Goal: Task Accomplishment & Management: Use online tool/utility

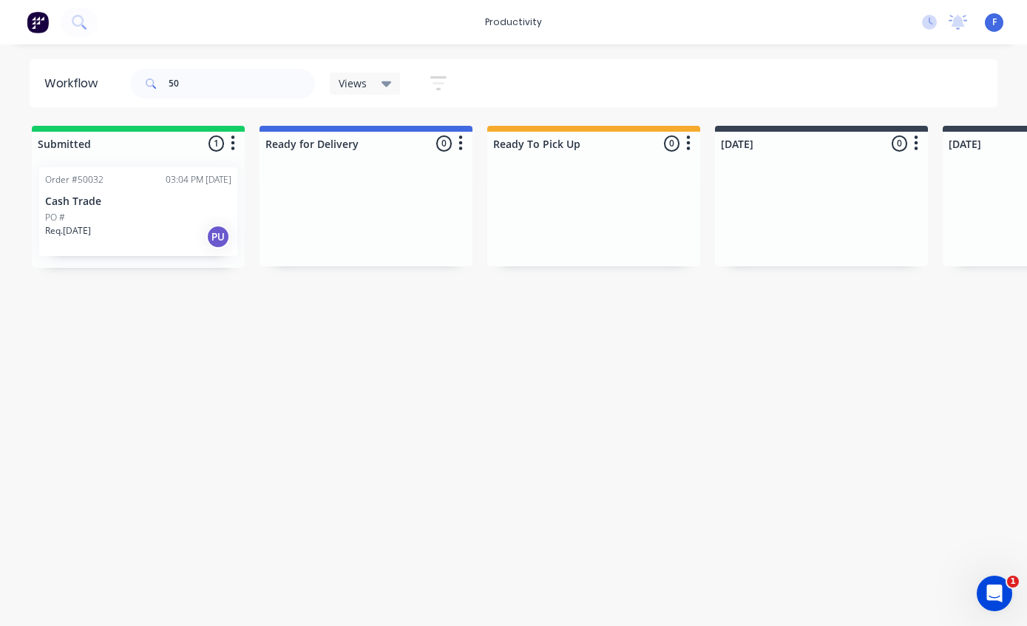
type input "5"
type input "49750"
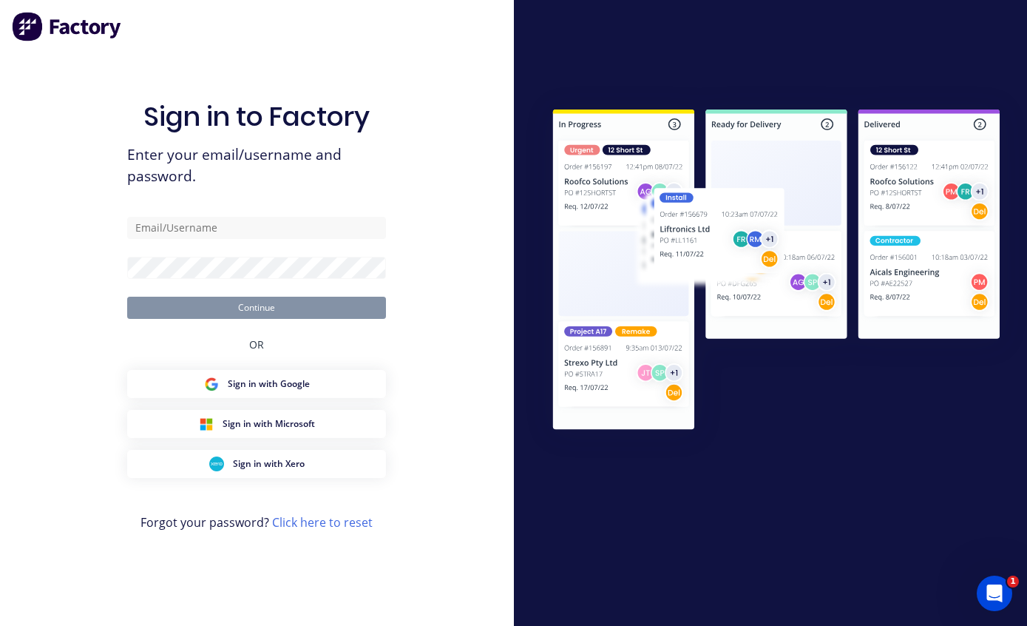
click at [302, 226] on input "text" at bounding box center [256, 228] width 259 height 22
type input "[EMAIL_ADDRESS][DOMAIN_NAME]"
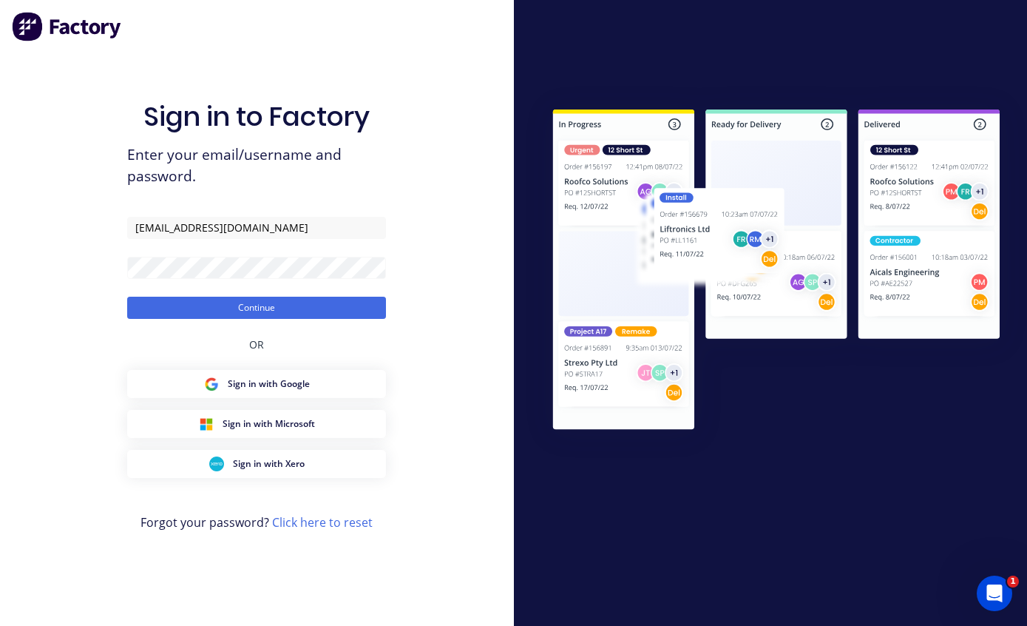
click at [317, 311] on button "Continue" at bounding box center [256, 308] width 259 height 22
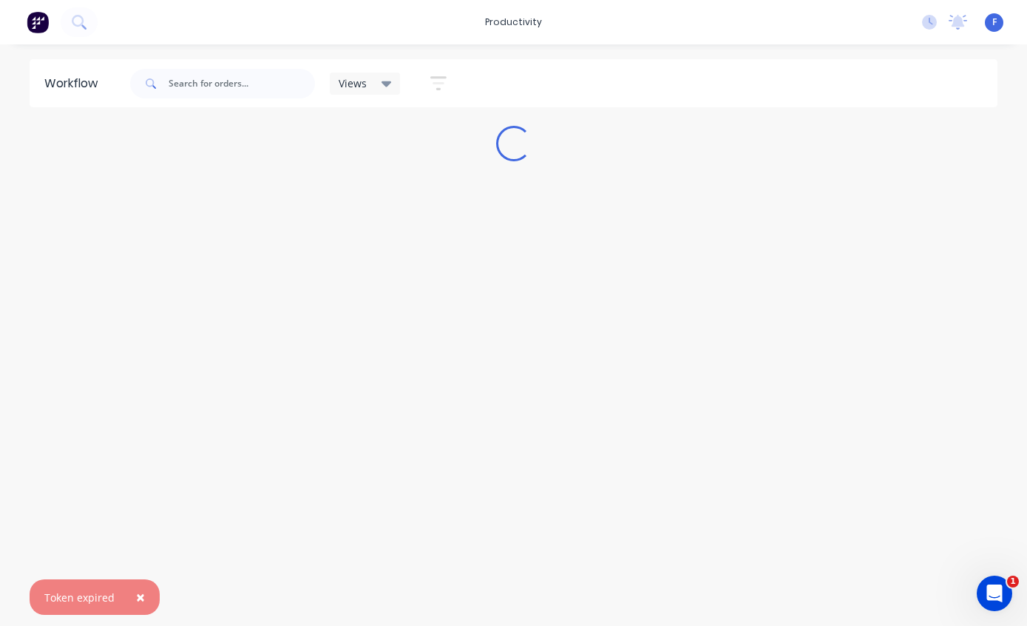
click at [143, 597] on button "×" at bounding box center [140, 596] width 38 height 35
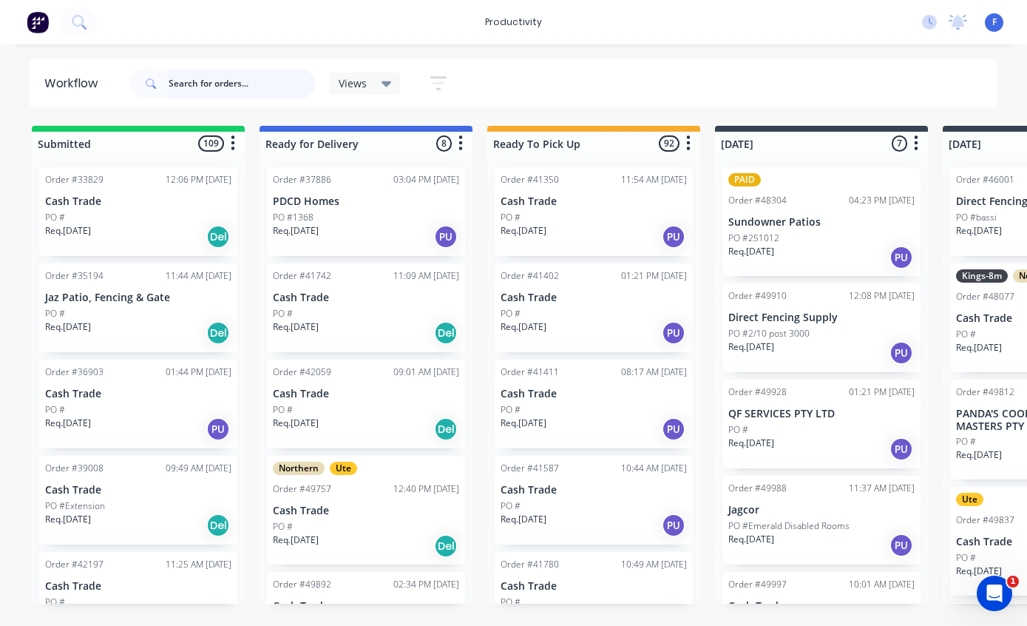
click at [199, 83] on input "text" at bounding box center [242, 84] width 146 height 30
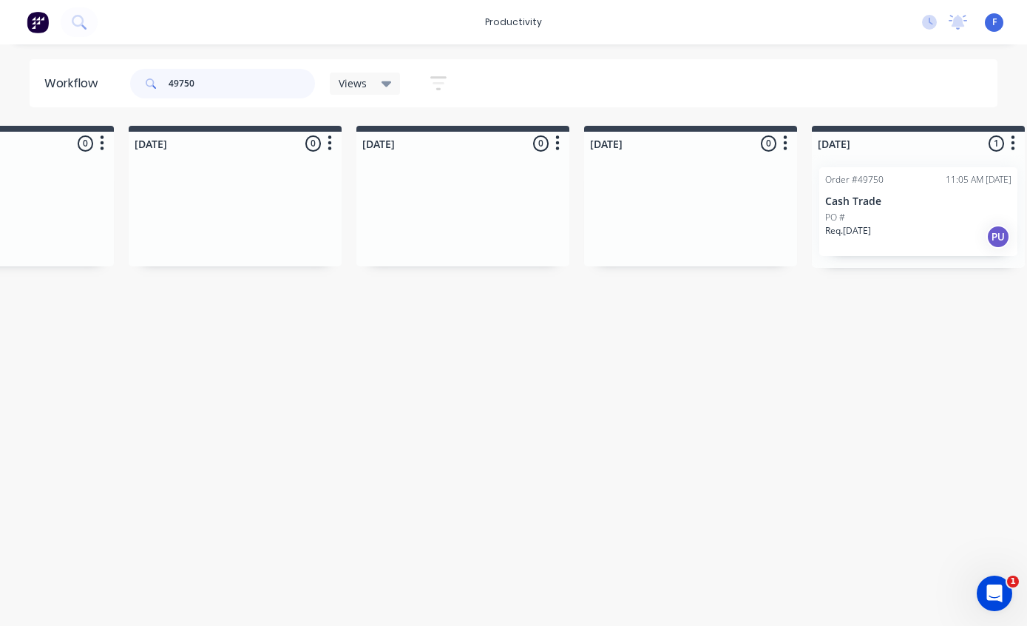
scroll to position [30, 819]
click at [895, 195] on p "Cash Trade" at bounding box center [914, 201] width 186 height 13
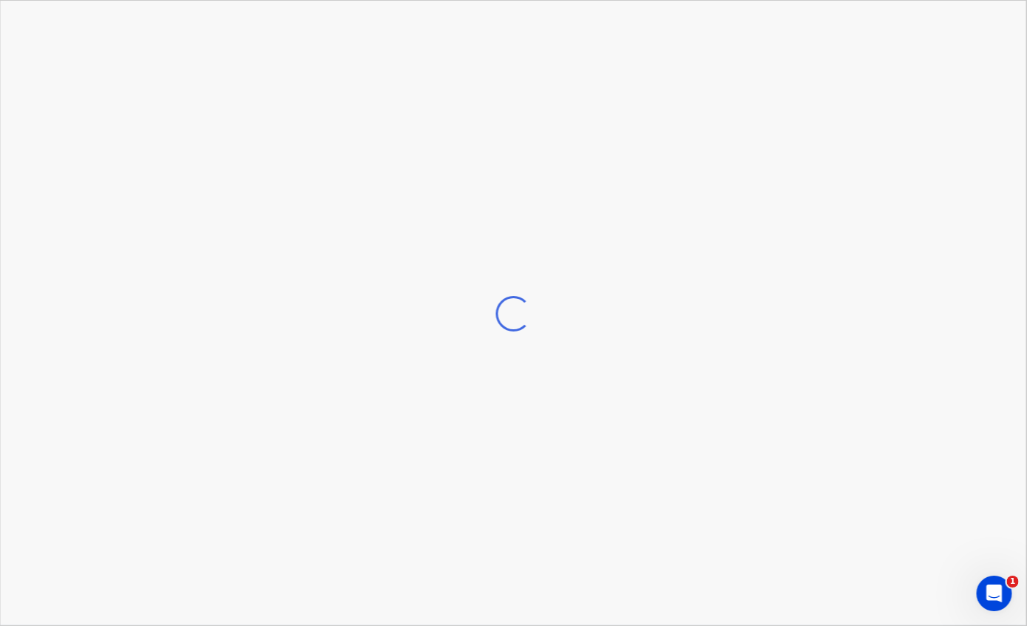
scroll to position [30, 819]
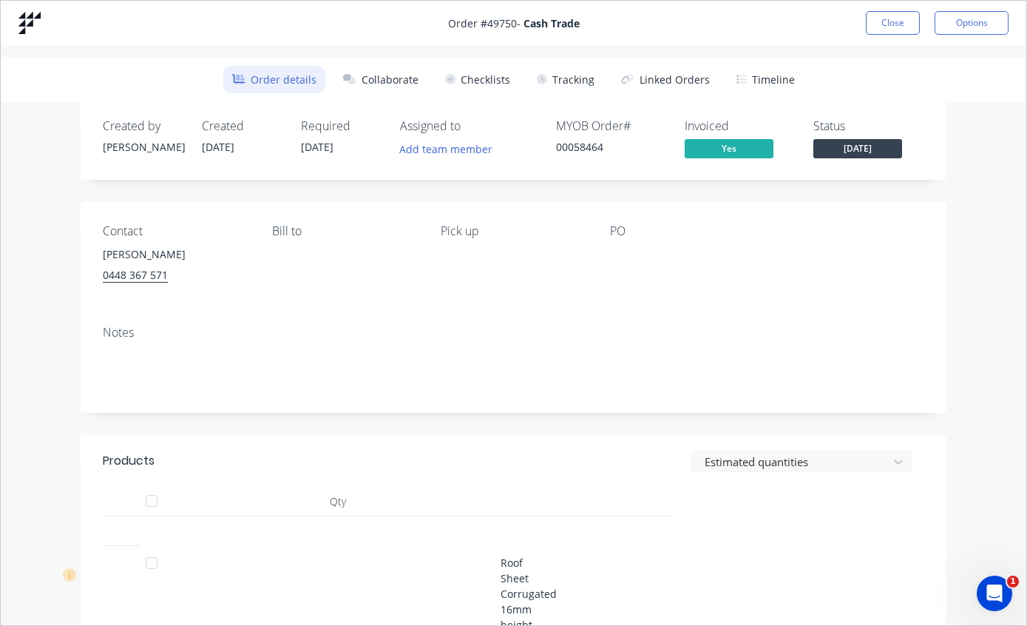
click at [571, 85] on button "Tracking" at bounding box center [565, 79] width 75 height 27
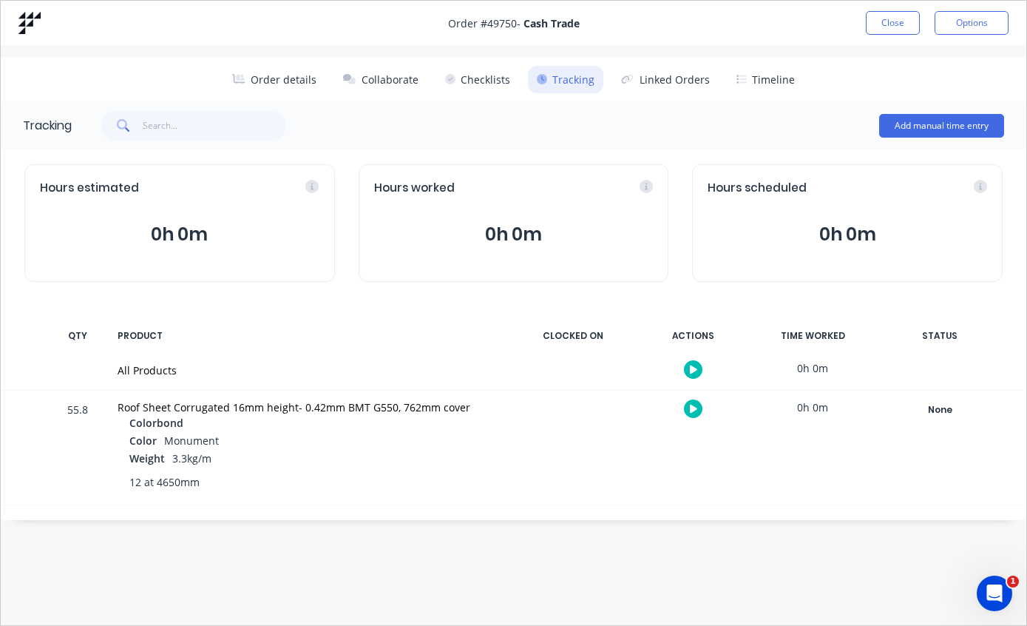
click at [937, 409] on div "None" at bounding box center [940, 409] width 106 height 19
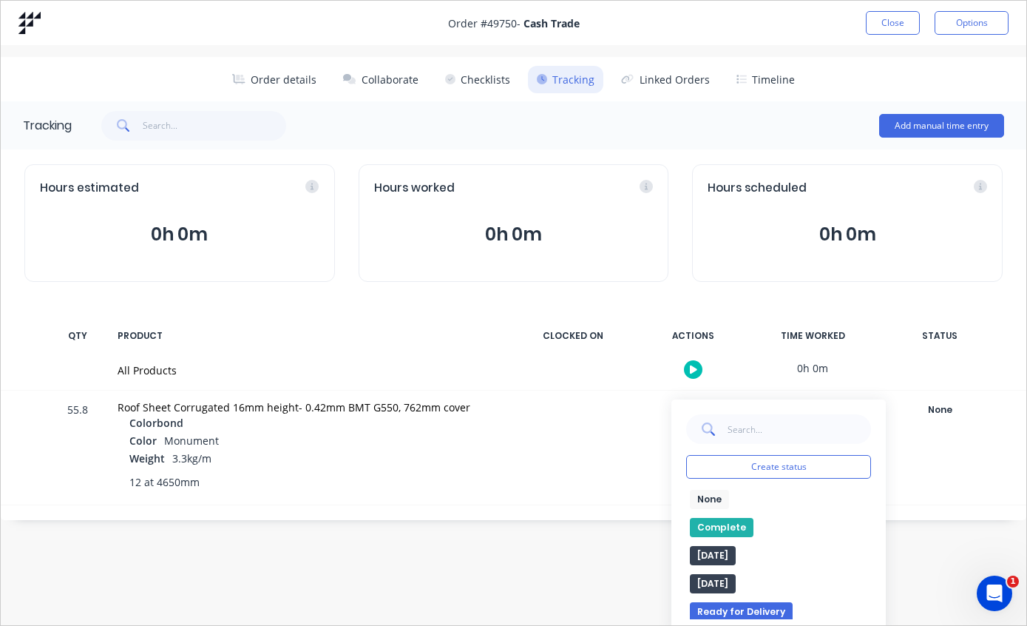
click at [720, 527] on button "Complete" at bounding box center [722, 527] width 64 height 19
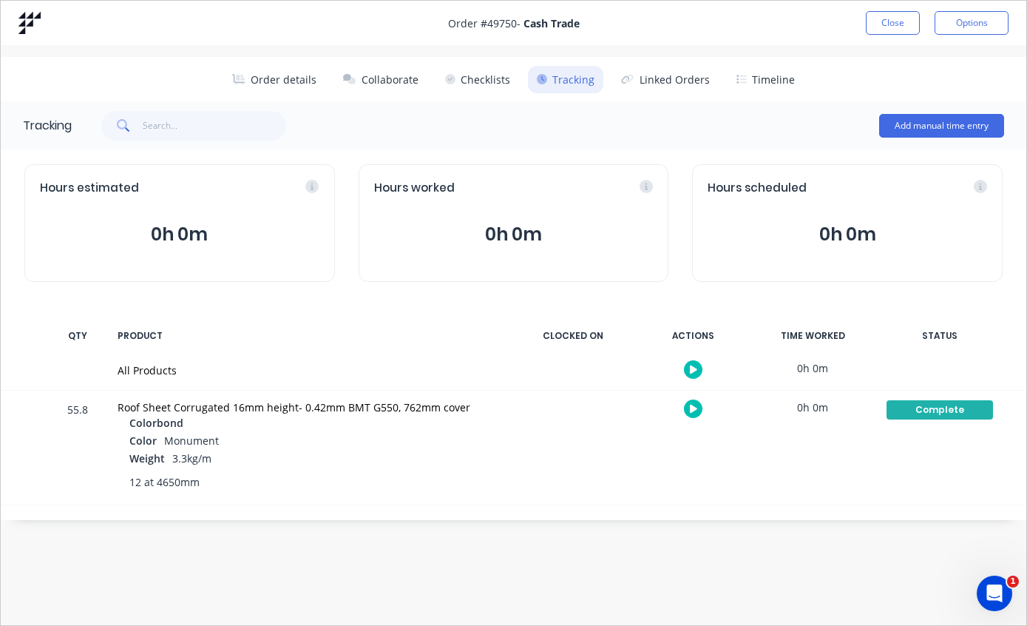
click at [893, 20] on button "Close" at bounding box center [893, 23] width 54 height 24
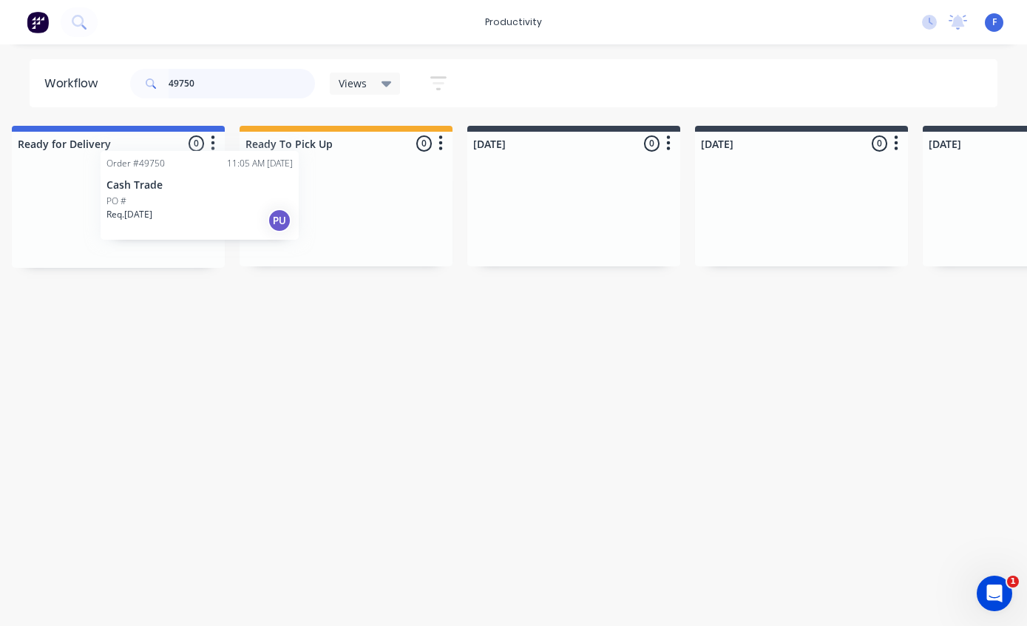
scroll to position [16, 240]
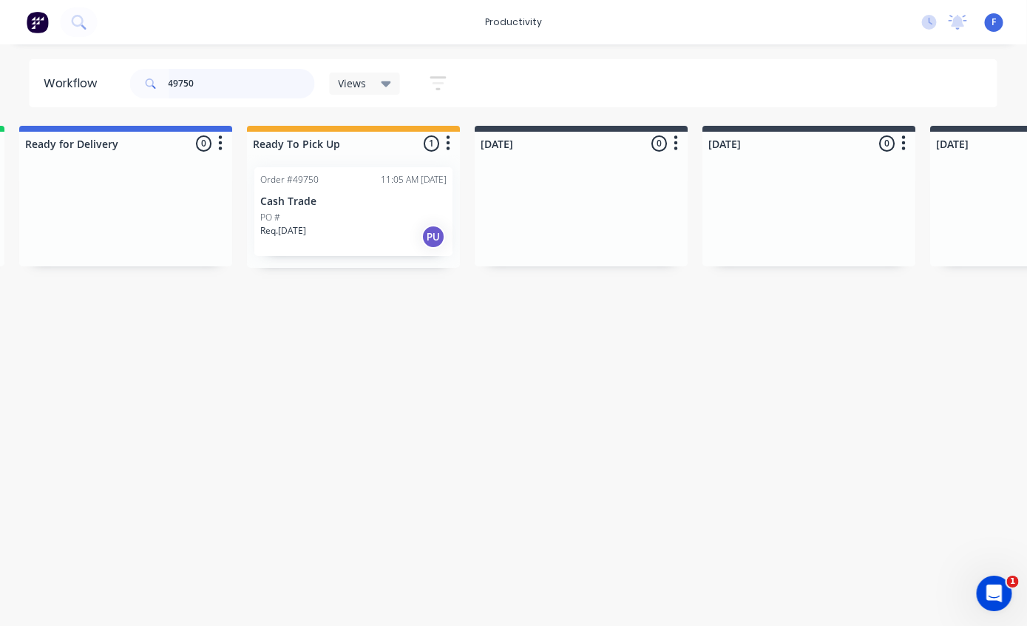
click at [236, 97] on input "49750" at bounding box center [242, 84] width 146 height 30
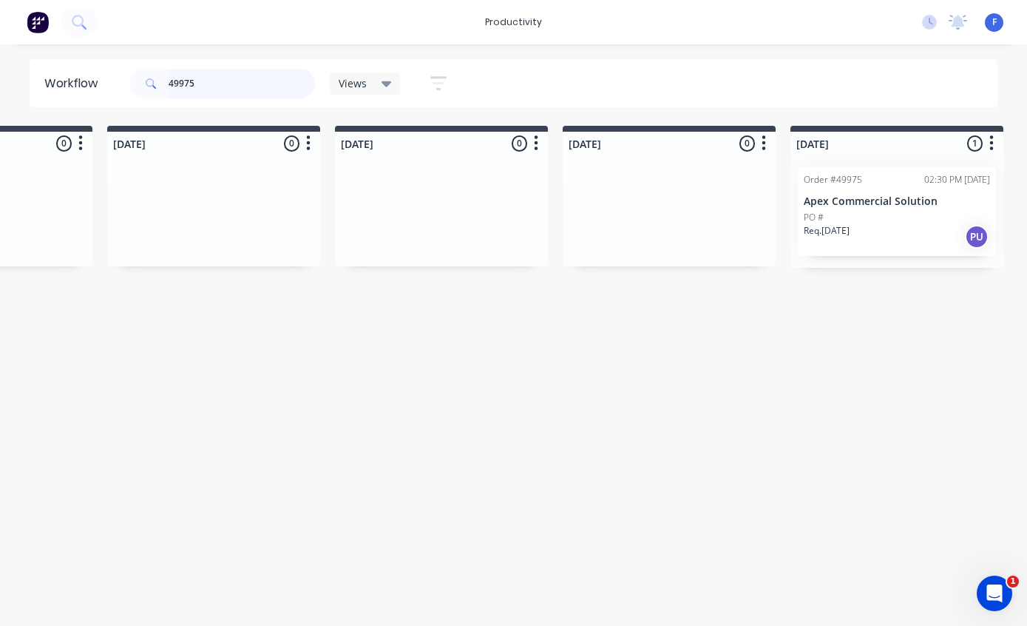
scroll to position [16, 845]
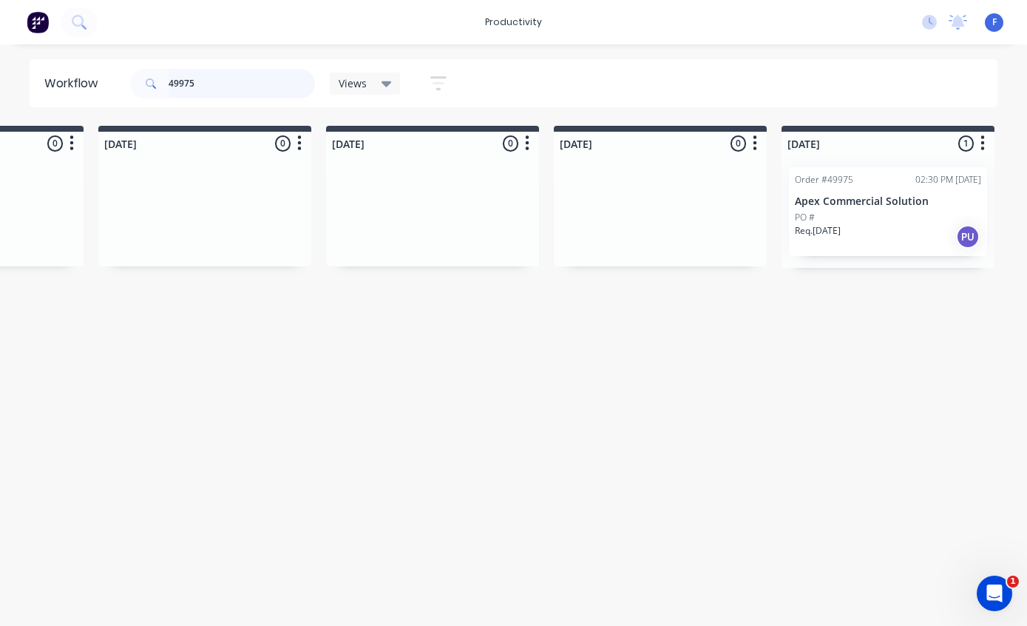
type input "49975"
click at [893, 195] on p "Apex Commercial Solution" at bounding box center [888, 201] width 186 height 13
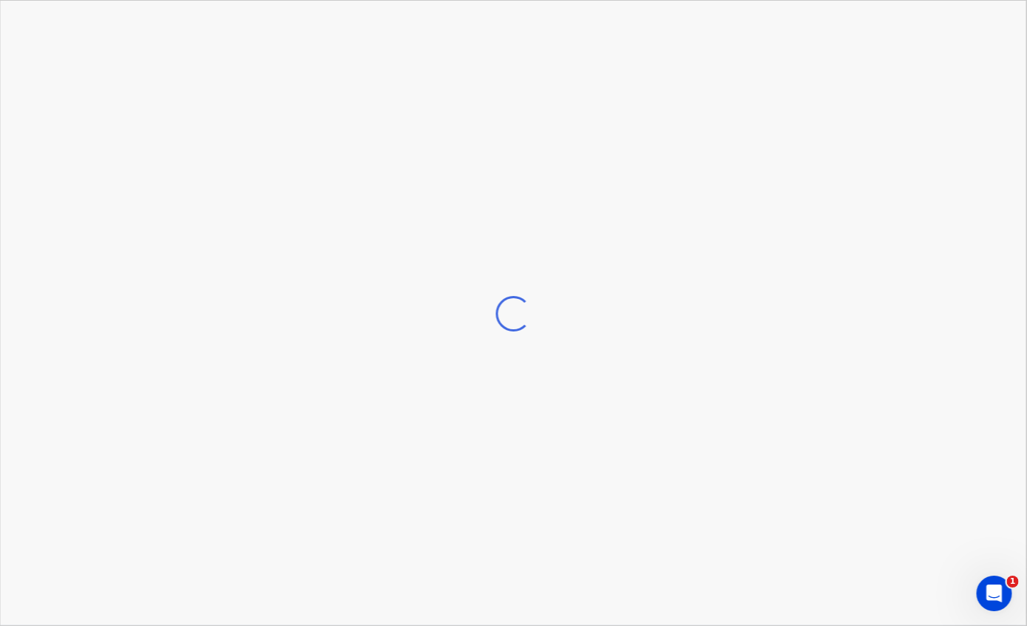
scroll to position [16, 845]
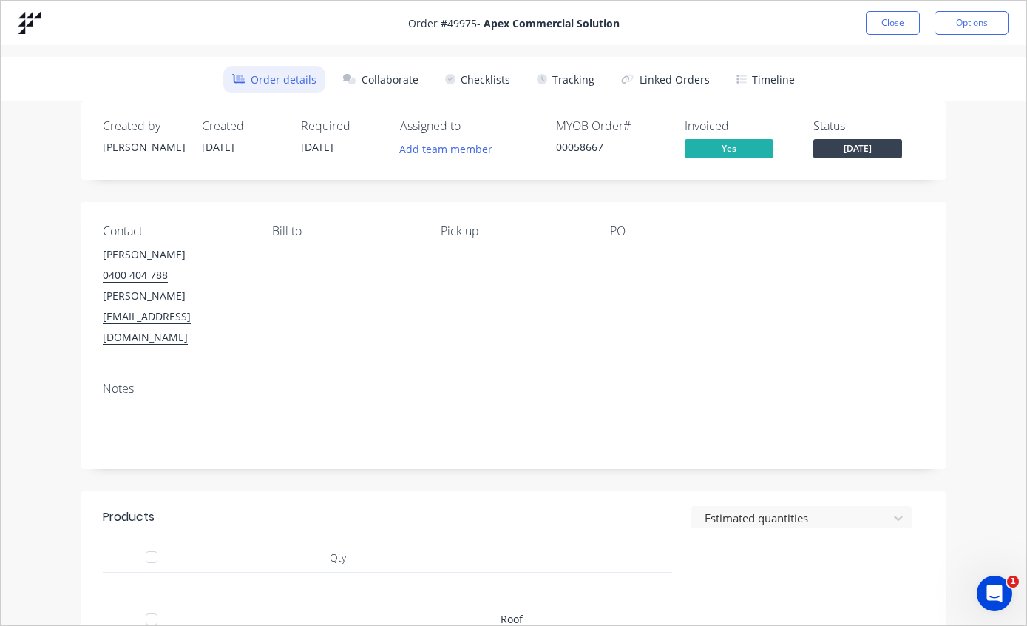
click at [566, 79] on button "Tracking" at bounding box center [565, 79] width 75 height 27
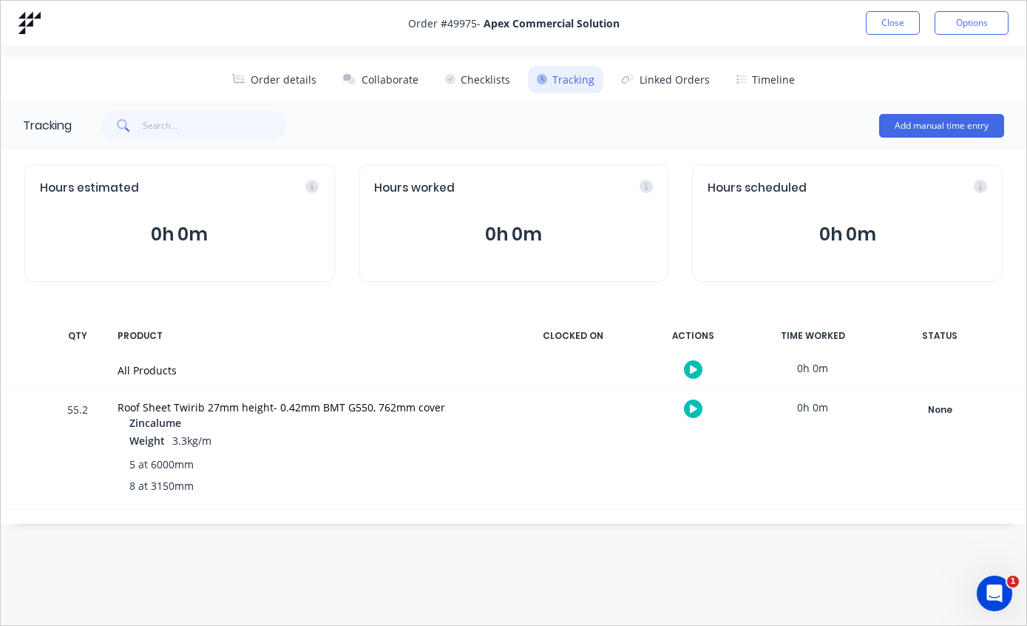
click at [940, 408] on div "None" at bounding box center [940, 409] width 106 height 19
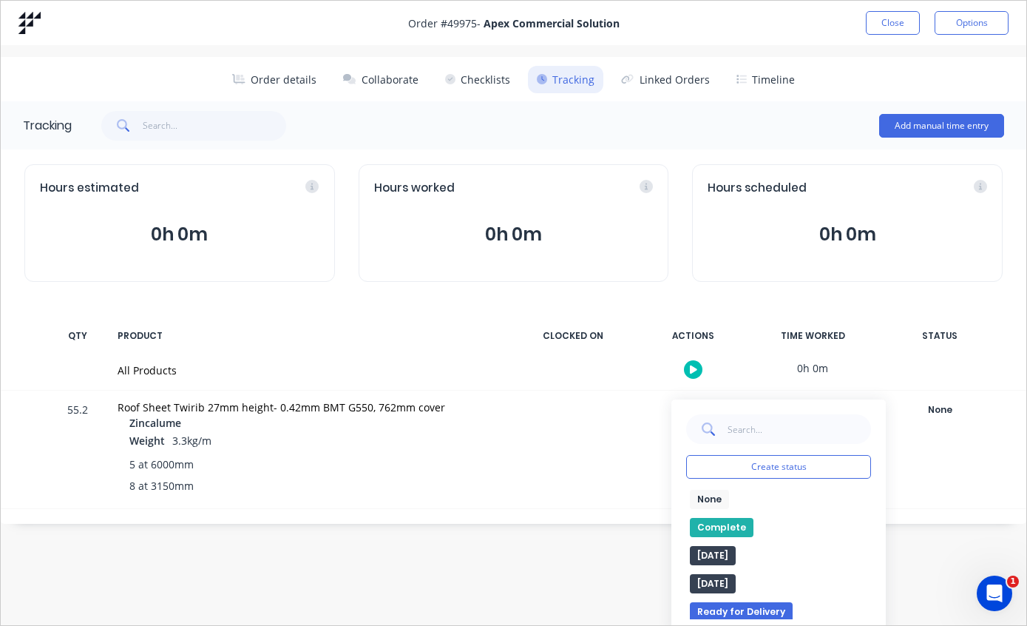
click at [725, 527] on button "Complete" at bounding box center [722, 527] width 64 height 19
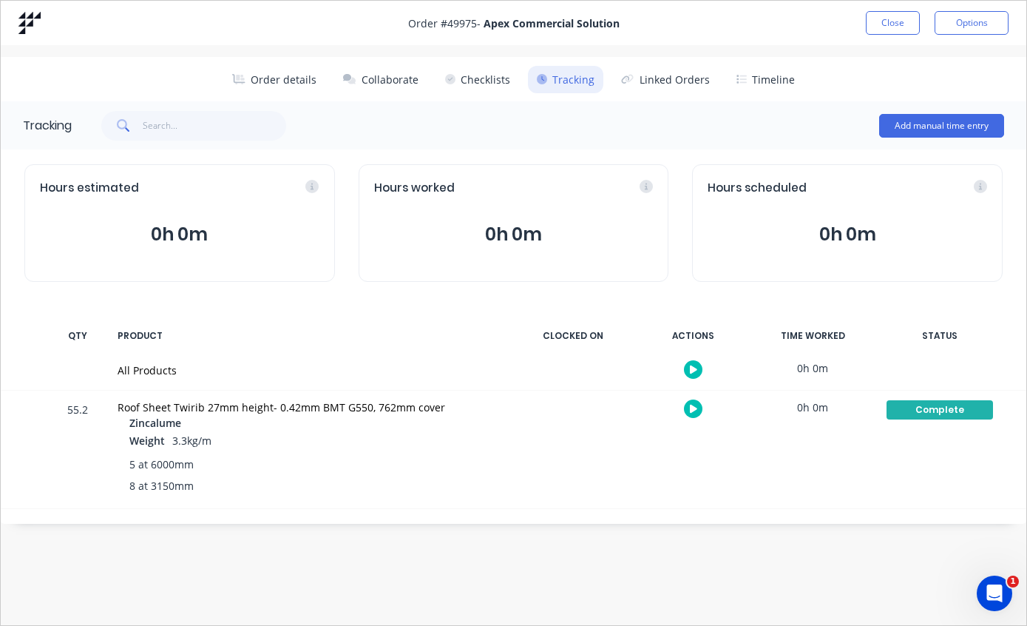
click at [894, 19] on button "Close" at bounding box center [893, 23] width 54 height 24
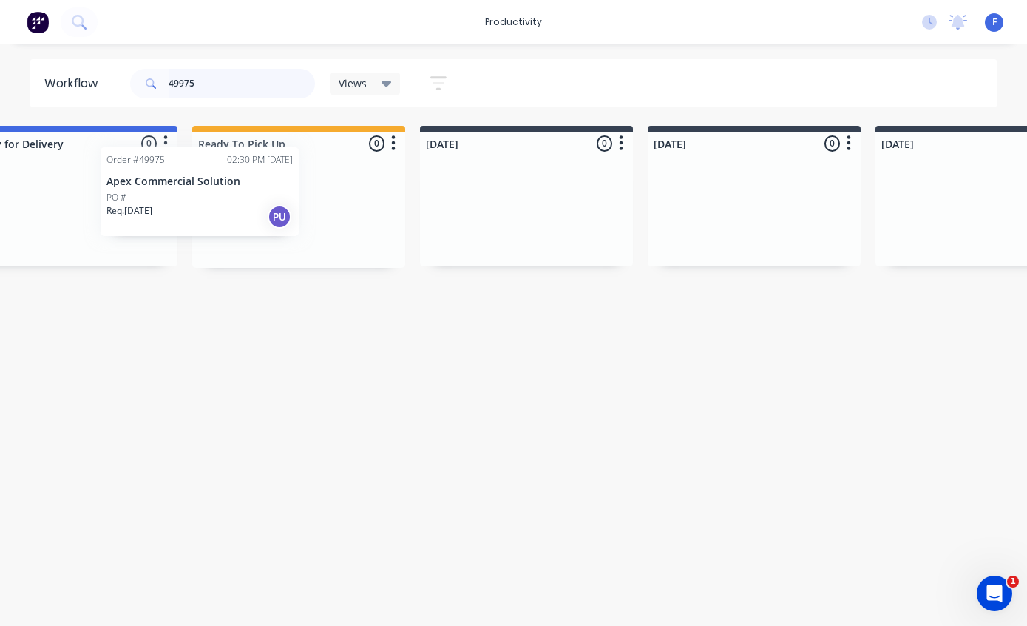
scroll to position [16, 294]
